Goal: Task Accomplishment & Management: Use online tool/utility

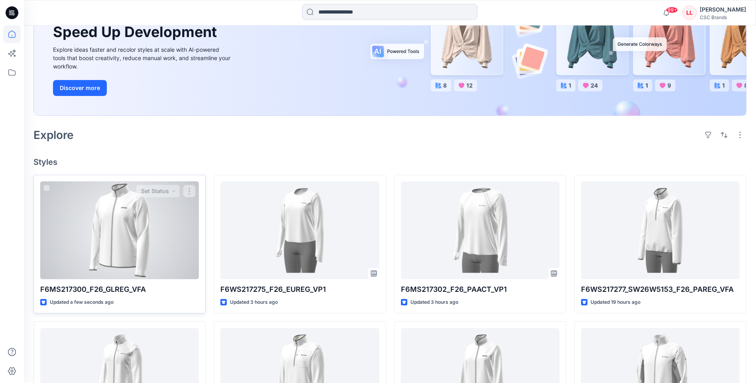
scroll to position [159, 0]
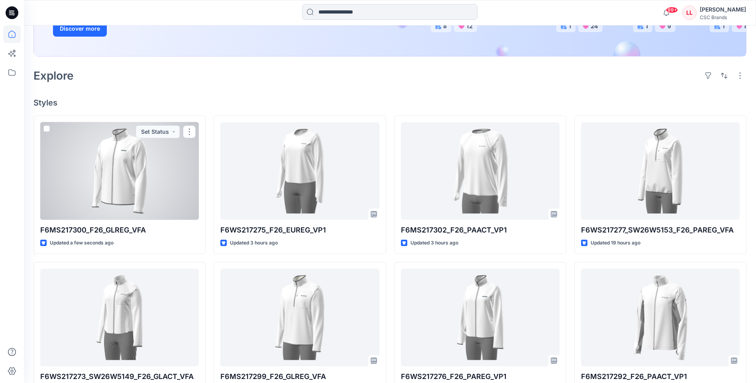
click at [92, 176] on div at bounding box center [119, 171] width 159 height 98
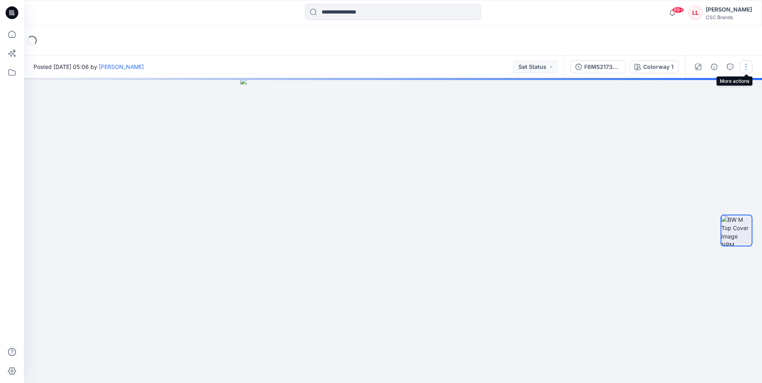
click at [744, 66] on button "button" at bounding box center [746, 67] width 13 height 13
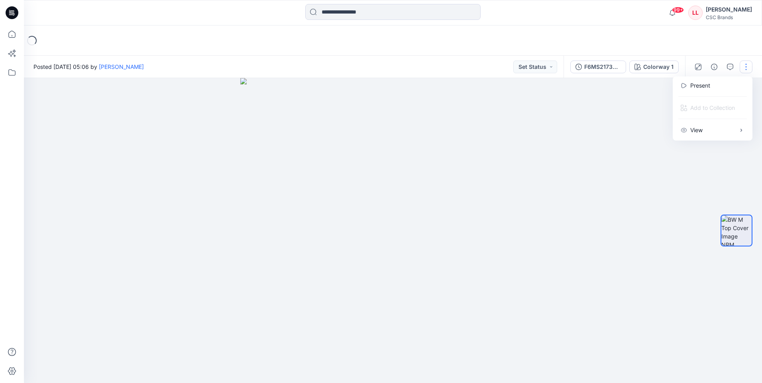
click at [591, 191] on div at bounding box center [393, 230] width 738 height 305
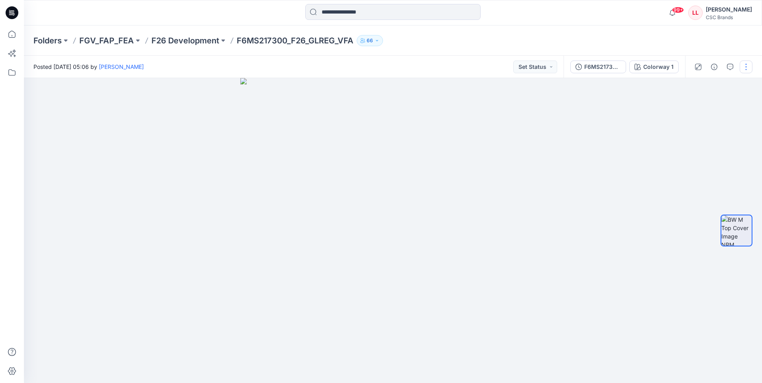
click at [748, 65] on button "button" at bounding box center [746, 67] width 13 height 13
click at [715, 113] on button "Edit" at bounding box center [712, 107] width 73 height 15
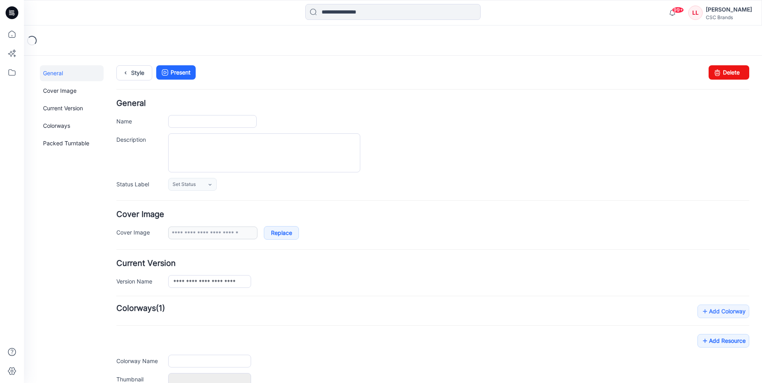
type input "**********"
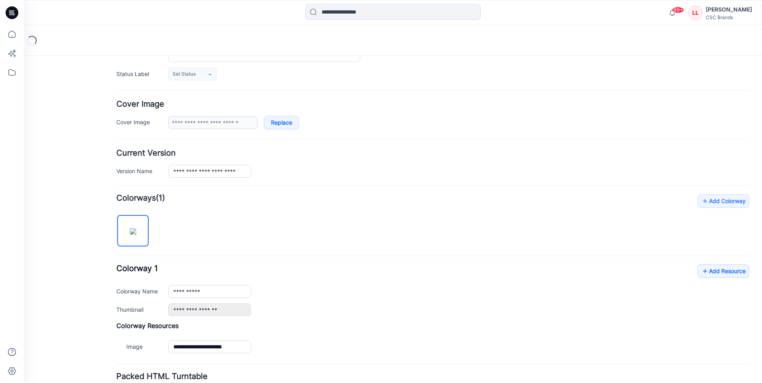
scroll to position [175, 0]
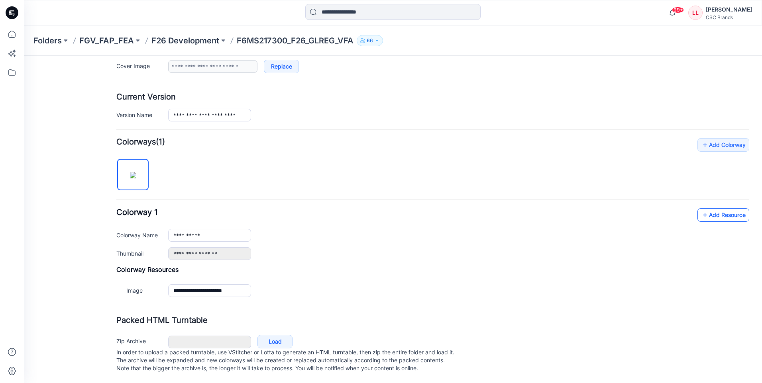
click at [722, 211] on link "Add Resource" at bounding box center [723, 215] width 52 height 14
